Goal: Transaction & Acquisition: Book appointment/travel/reservation

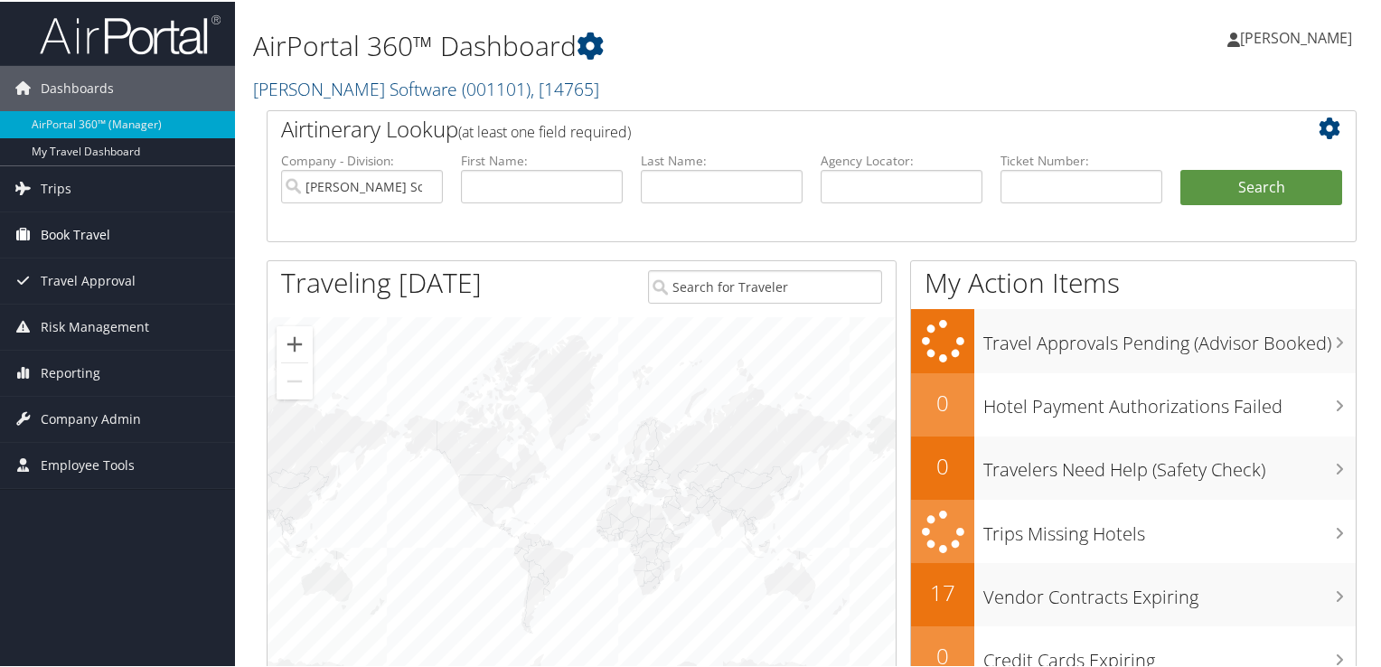
click at [69, 220] on span "Book Travel" at bounding box center [76, 233] width 70 height 45
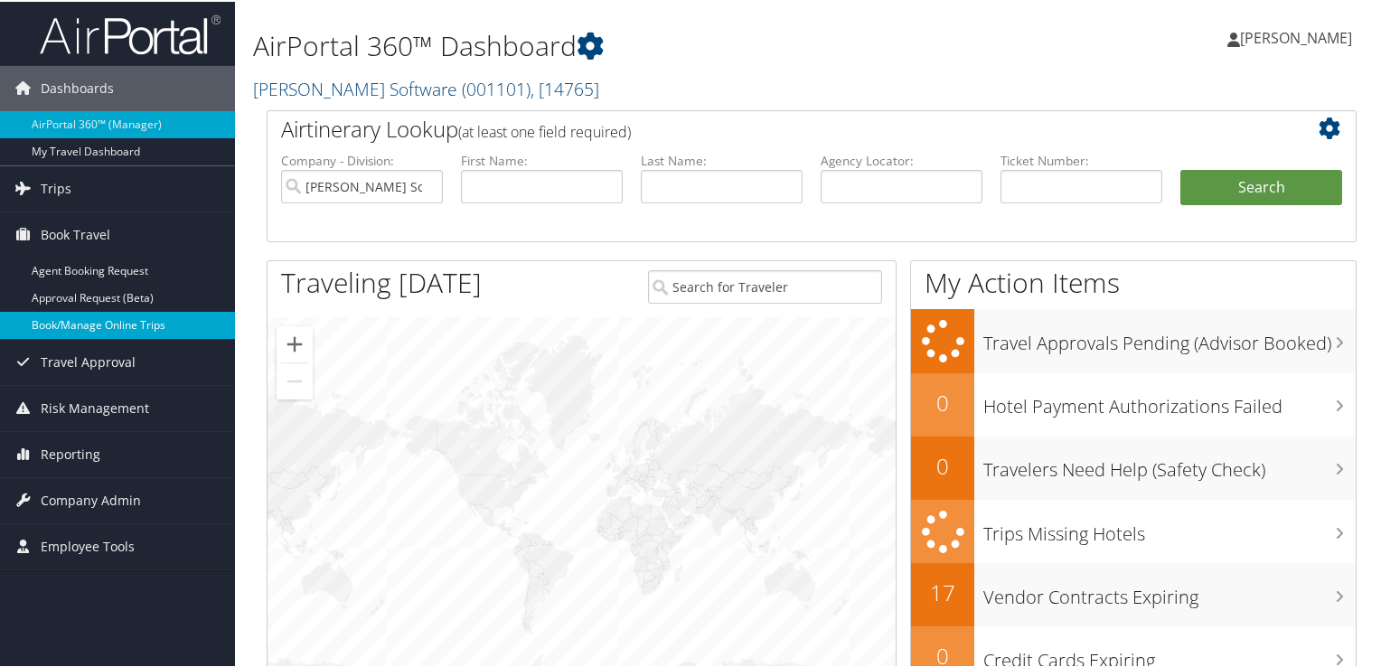
click at [94, 324] on link "Book/Manage Online Trips" at bounding box center [117, 323] width 235 height 27
